Goal: Task Accomplishment & Management: Use online tool/utility

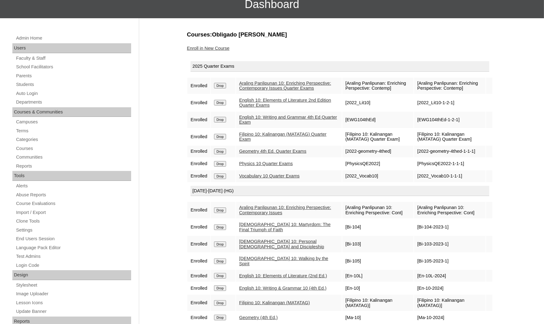
scroll to position [93, 0]
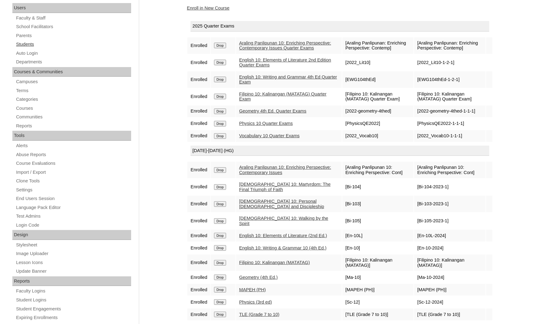
click at [24, 43] on link "Students" at bounding box center [73, 44] width 116 height 8
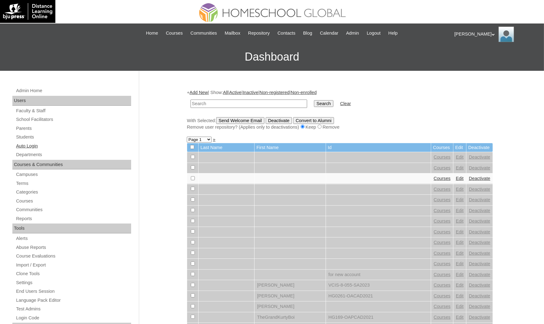
click at [25, 142] on link "Auto Login" at bounding box center [73, 146] width 116 height 8
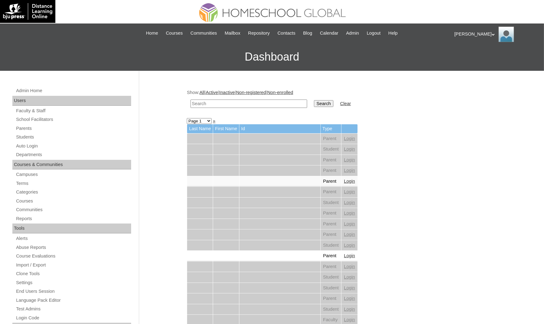
click at [202, 97] on td at bounding box center [248, 103] width 123 height 15
click at [202, 100] on input "text" at bounding box center [248, 104] width 117 height 8
paste input "[PERSON_NAME]"
type input "[PERSON_NAME]"
click at [314, 100] on input "Search" at bounding box center [323, 103] width 19 height 7
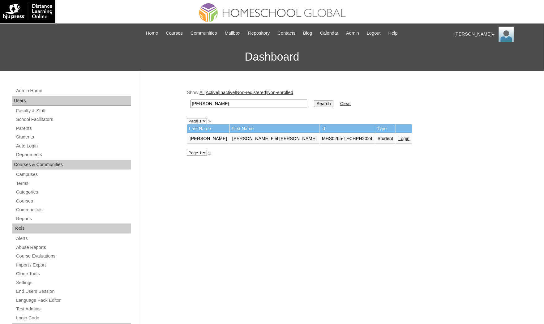
click at [398, 137] on link "Login" at bounding box center [403, 138] width 11 height 5
